Goal: Navigation & Orientation: Find specific page/section

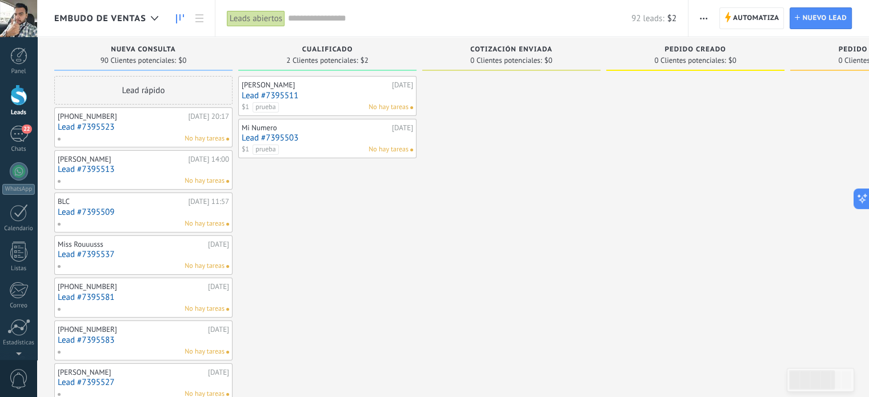
click at [128, 12] on div "Embudo de ventas" at bounding box center [109, 18] width 110 height 37
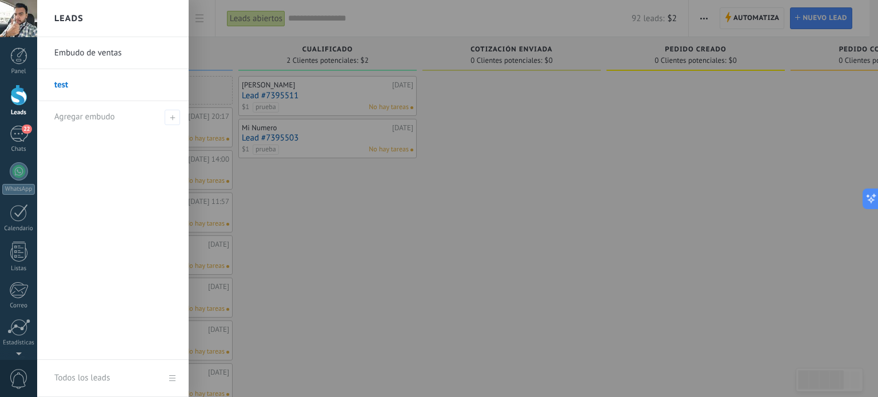
click at [98, 84] on link "test" at bounding box center [115, 85] width 123 height 32
